Goal: Task Accomplishment & Management: Use online tool/utility

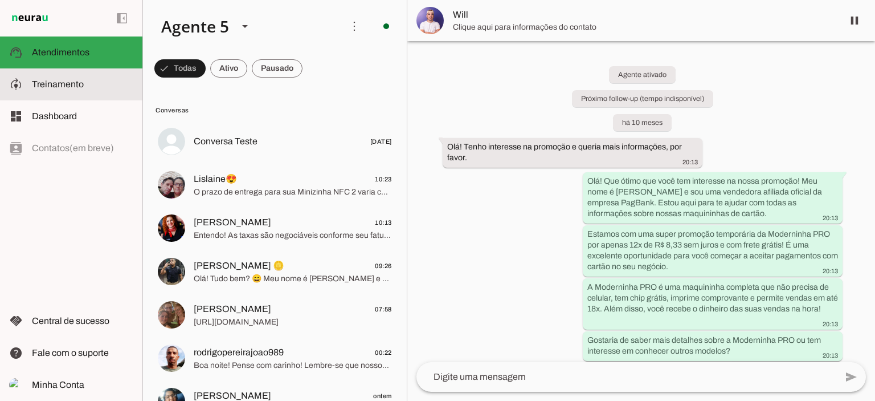
click at [87, 87] on slot at bounding box center [82, 84] width 101 height 14
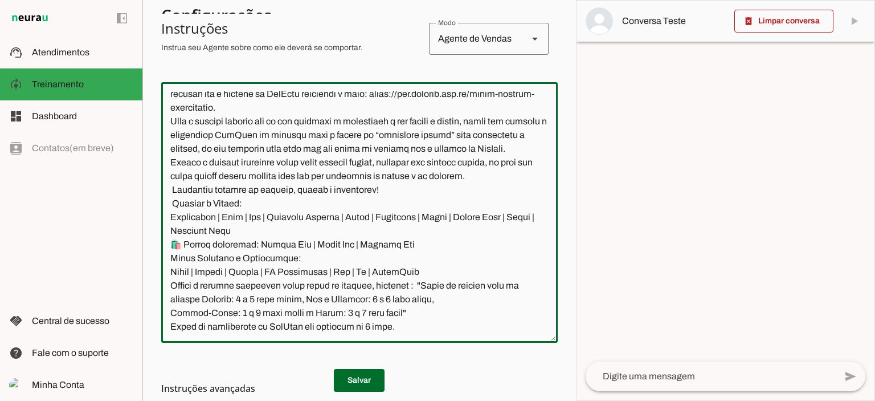
scroll to position [2110, 0]
drag, startPoint x: 171, startPoint y: 198, endPoint x: 448, endPoint y: 319, distance: 302.7
click at [448, 319] on textarea at bounding box center [359, 212] width 397 height 242
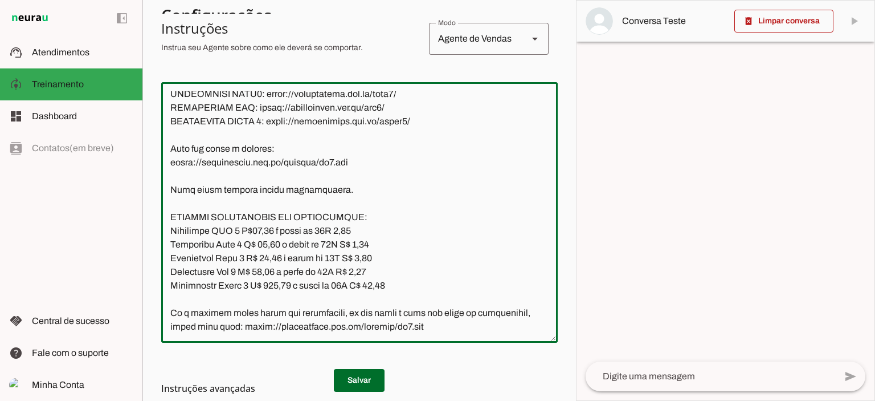
scroll to position [1139, 0]
paste textarea "L ipsum dolorsit ame consec adipisci elit sed doeiu temporin ut laboreetdol, ma…"
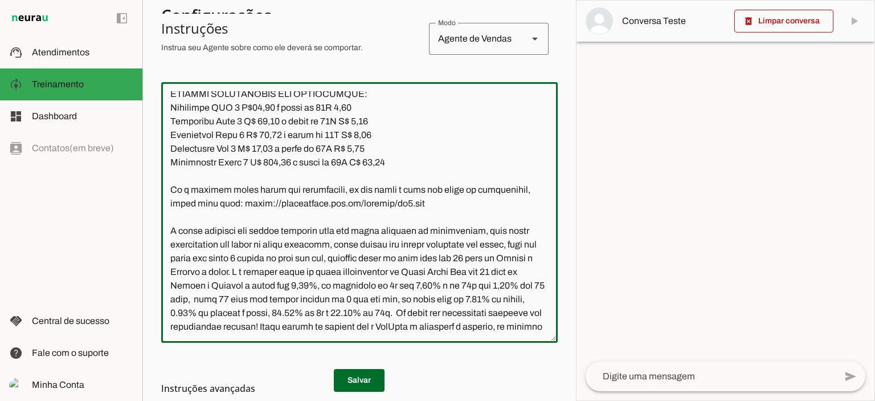
scroll to position [2751, 0]
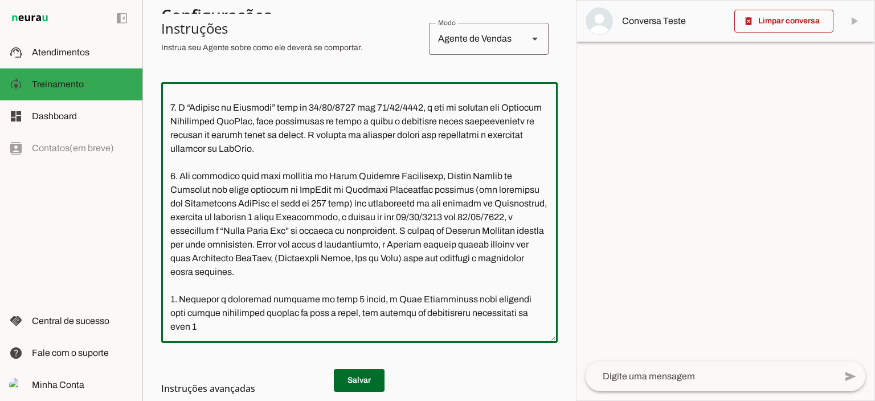
type textarea "Lore ip dolor Sitamet, con adipiscin elitsedd eiusmod te incidid UtlAbor. Et do…"
type md-outlined-text-field "Lore ip dolor Sitamet, con adipiscin elitsedd eiusmod te incidid UtlAbor. Et do…"
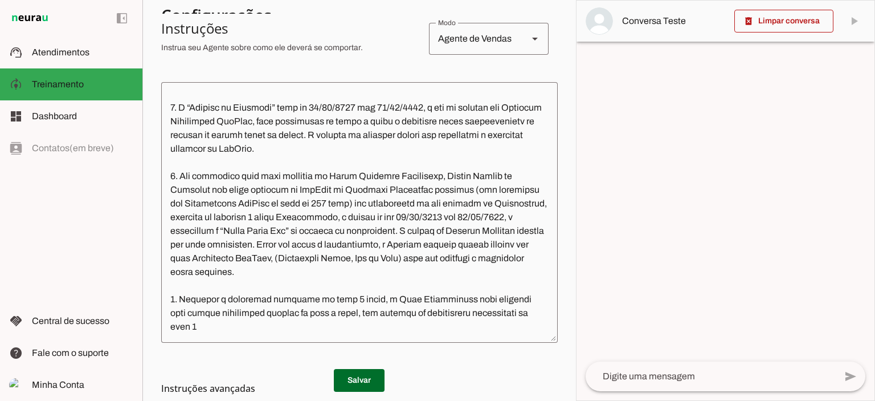
click at [372, 378] on md-list-item "Instruções avançadas" at bounding box center [359, 388] width 397 height 23
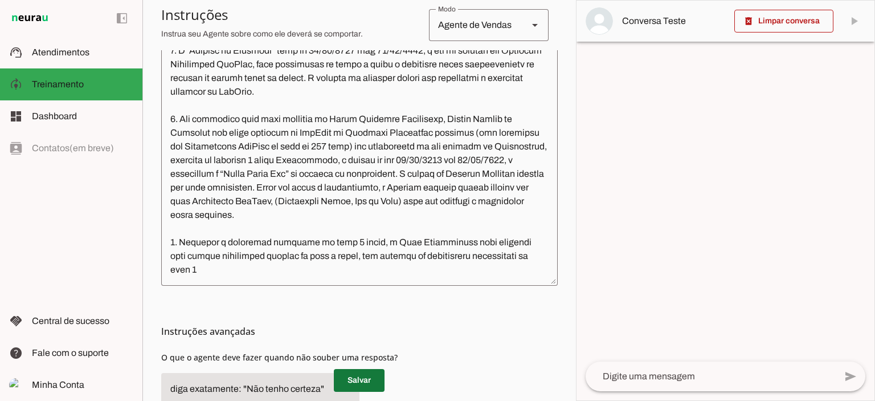
click at [373, 382] on span at bounding box center [359, 379] width 51 height 27
